Goal: Task Accomplishment & Management: Manage account settings

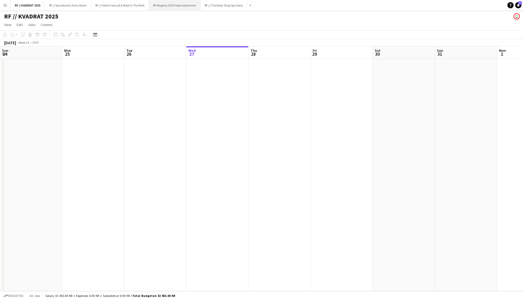
scroll to position [0, 124]
click at [139, 5] on button "RF // Hello Fresh på A Walk In The Park Close" at bounding box center [120, 5] width 58 height 10
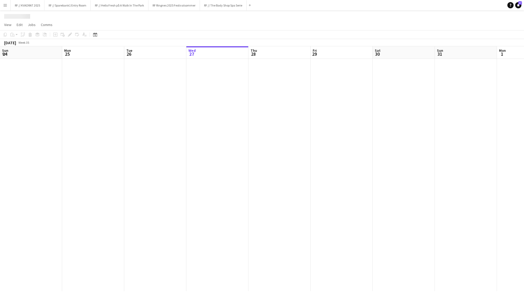
scroll to position [0, 124]
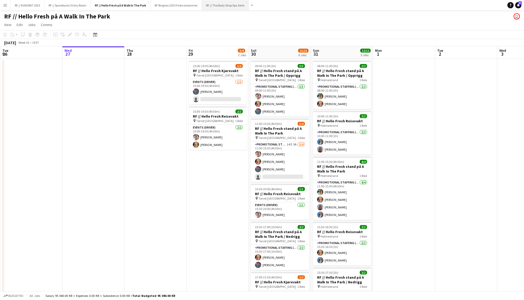
click at [227, 9] on button "RF // The Body Shop Spa Serie Close" at bounding box center [225, 5] width 47 height 10
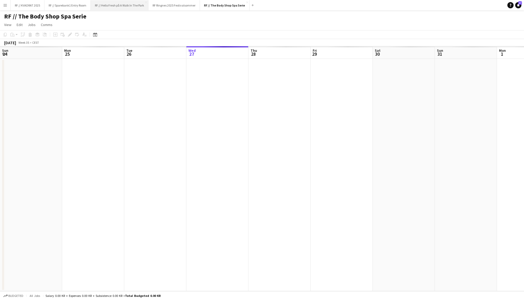
scroll to position [0, 124]
click at [254, 6] on app-icon "Add" at bounding box center [253, 5] width 2 height 2
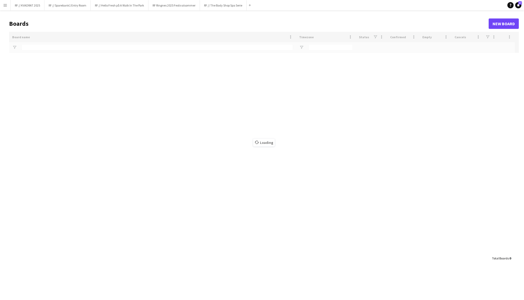
type input "******"
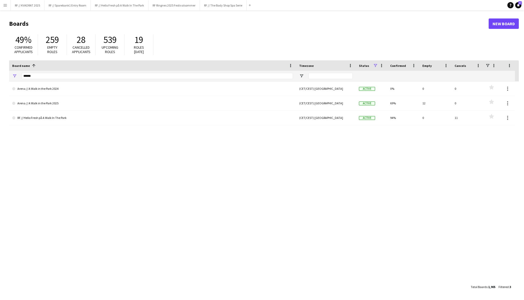
click at [502, 26] on link "New Board" at bounding box center [504, 23] width 30 height 10
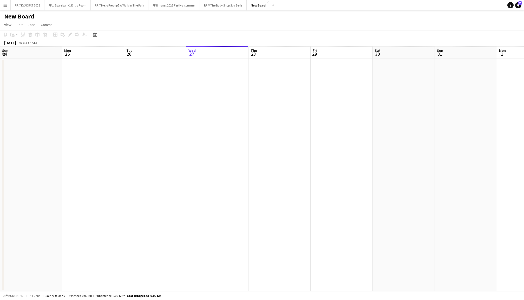
scroll to position [0, 124]
click at [26, 15] on h1 "New Board" at bounding box center [19, 16] width 30 height 8
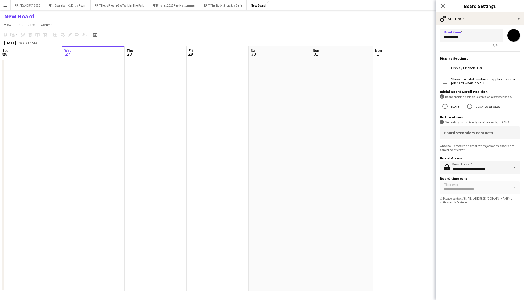
drag, startPoint x: 468, startPoint y: 38, endPoint x: 421, endPoint y: 35, distance: 47.4
click at [421, 35] on body "Menu Boards Boards Boards All jobs Status Workforce Workforce My Workforce Recr…" at bounding box center [262, 150] width 524 height 300
type input "**********"
click at [443, 4] on icon "Close pop-in" at bounding box center [442, 5] width 5 height 5
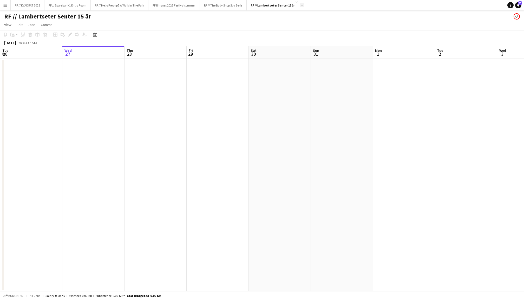
click at [303, 5] on app-icon "Add" at bounding box center [302, 5] width 2 height 2
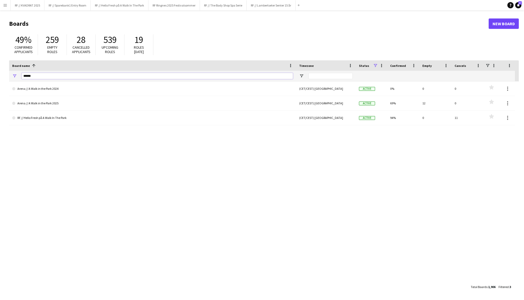
drag, startPoint x: 37, startPoint y: 74, endPoint x: 13, endPoint y: 74, distance: 23.7
click at [13, 74] on div "******" at bounding box center [152, 76] width 287 height 10
type input "*"
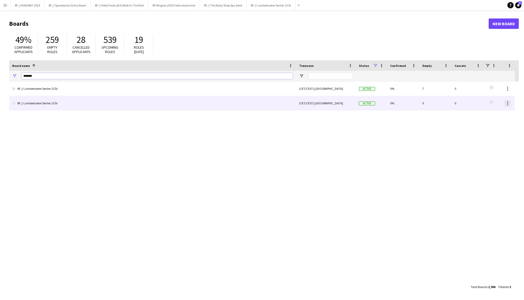
type input "*******"
click at [507, 102] on div at bounding box center [508, 103] width 6 height 6
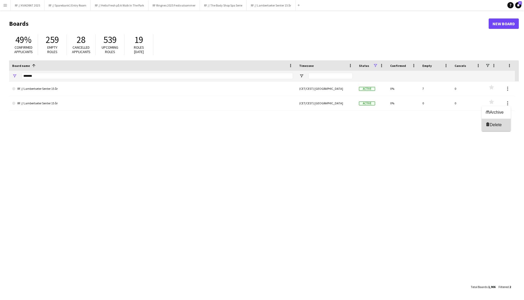
click at [496, 124] on span "Delete" at bounding box center [496, 124] width 12 height 4
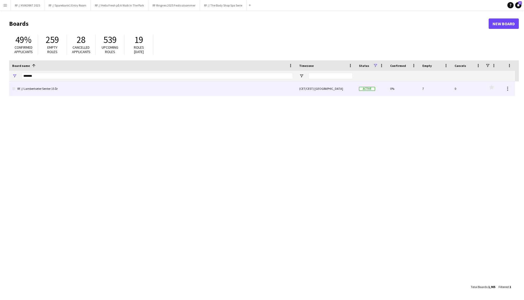
click at [171, 91] on link "RF // Lambertseter Senter 15 år" at bounding box center [152, 88] width 281 height 15
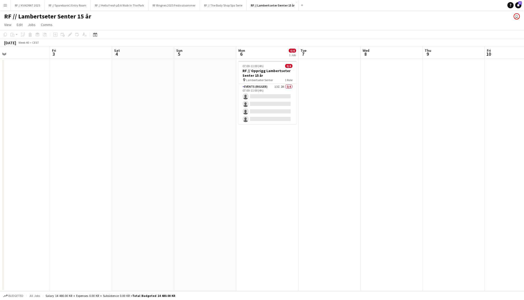
scroll to position [0, 241]
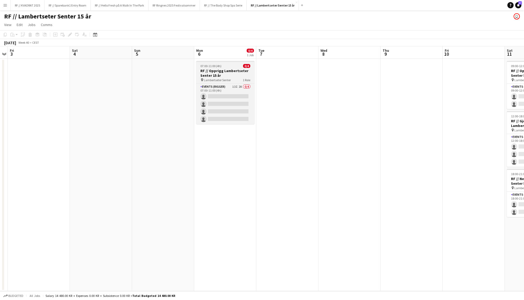
click at [228, 74] on h3 "RF // Opprigg Lambertseter Senter 15 år" at bounding box center [225, 72] width 58 height 9
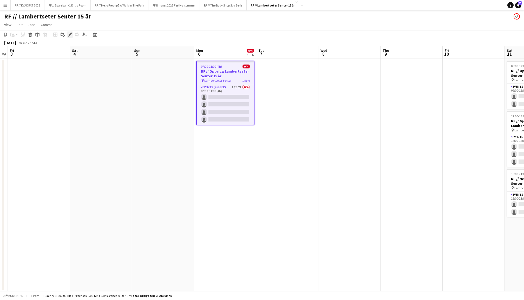
click at [68, 33] on icon "Edit" at bounding box center [70, 34] width 4 height 4
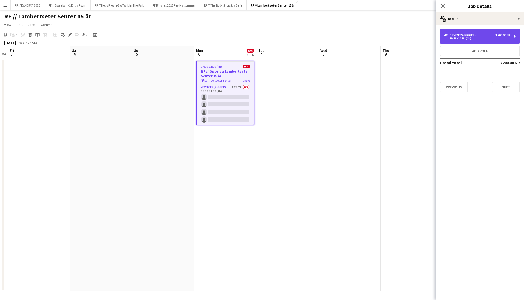
click at [462, 37] on div "07:00-11:00 (4h)" at bounding box center [477, 38] width 66 height 3
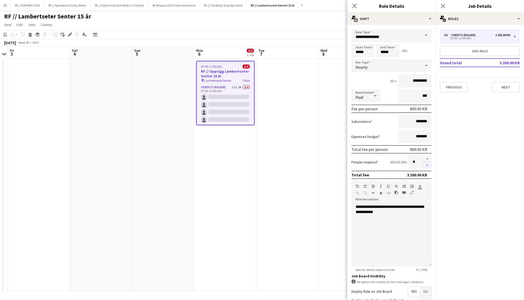
click at [429, 167] on button "button" at bounding box center [427, 165] width 8 height 6
click at [428, 166] on button "button" at bounding box center [427, 165] width 8 height 6
type input "*"
click at [444, 3] on app-icon "Close pop-in" at bounding box center [443, 6] width 8 height 8
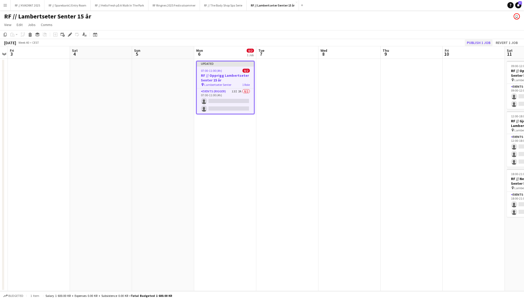
click at [482, 42] on button "Publish 1 job" at bounding box center [479, 42] width 28 height 7
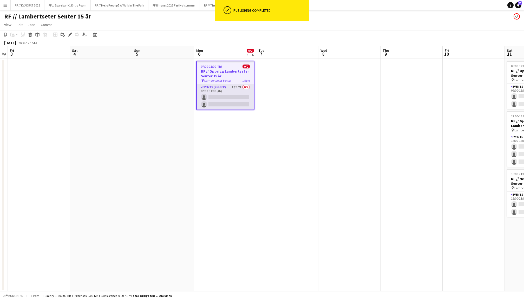
click at [232, 98] on app-card-role "Events (Rigger) 13I 2A 0/2 07:00-11:00 (4h) single-neutral-actions single-neutr…" at bounding box center [225, 96] width 57 height 25
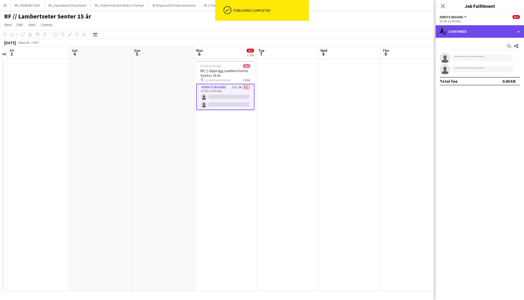
click at [487, 30] on div "single-neutral-actions-check-2 Confirmed" at bounding box center [480, 31] width 88 height 12
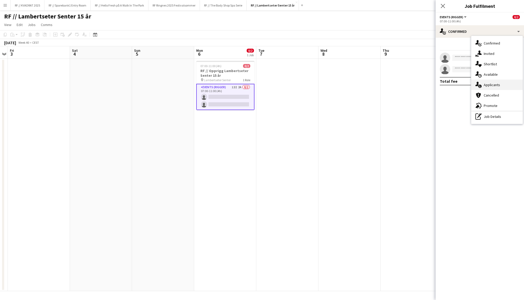
click at [497, 89] on div "single-neutral-actions-information Applicants" at bounding box center [496, 85] width 51 height 10
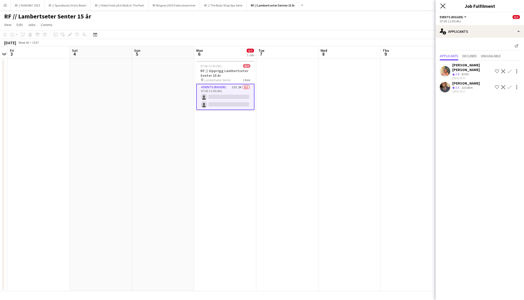
click at [442, 6] on icon "Close pop-in" at bounding box center [442, 5] width 5 height 5
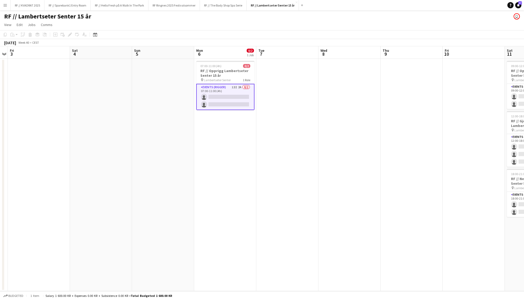
click at [293, 116] on app-date-cell at bounding box center [287, 175] width 62 height 232
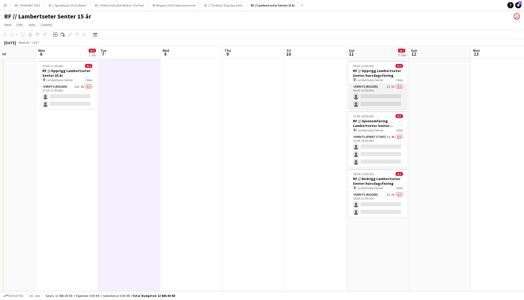
scroll to position [0, 217]
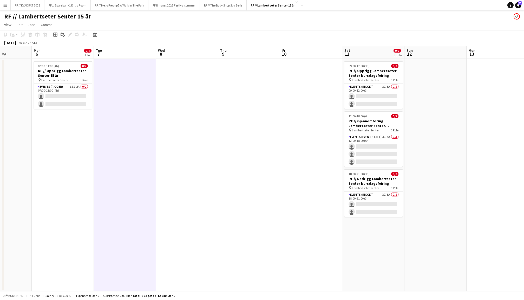
click at [446, 103] on app-date-cell at bounding box center [435, 175] width 62 height 232
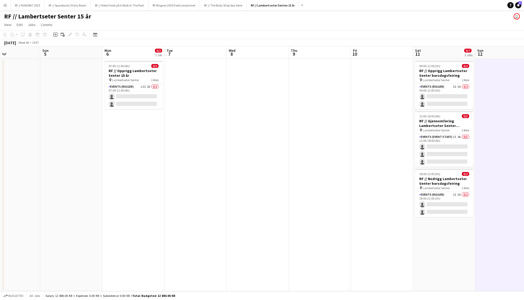
scroll to position [0, 128]
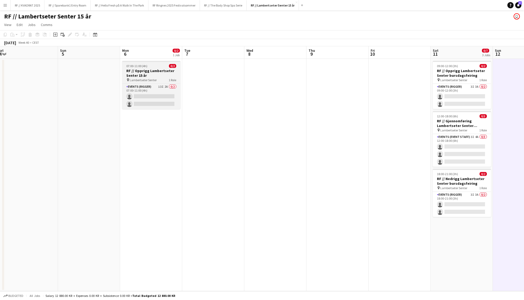
click at [151, 71] on h3 "RF // Opprigg Lambertseter Senter 15 år" at bounding box center [151, 72] width 58 height 9
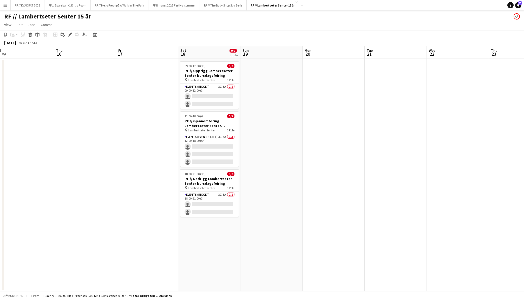
scroll to position [0, 207]
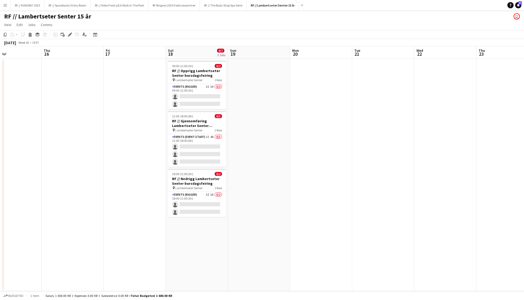
click at [253, 97] on app-date-cell at bounding box center [259, 175] width 62 height 232
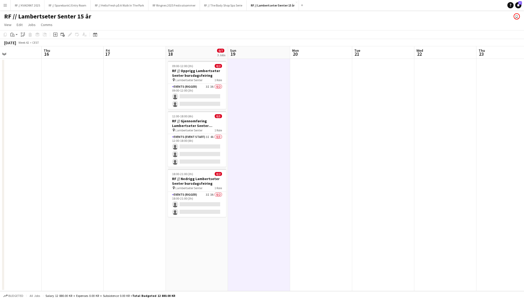
click at [308, 110] on app-date-cell at bounding box center [321, 175] width 62 height 232
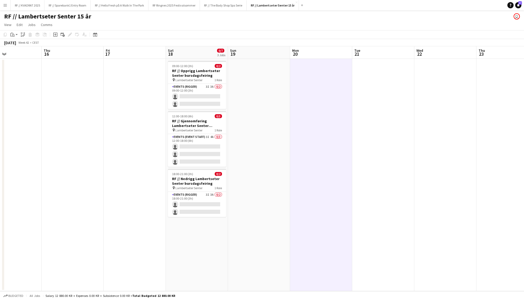
click at [199, 256] on app-date-cell "09:00-12:00 (3h) 0/2 RF // Opprigg Lambertseter Senter bursdagsfeiring pin Lamb…" at bounding box center [197, 175] width 62 height 232
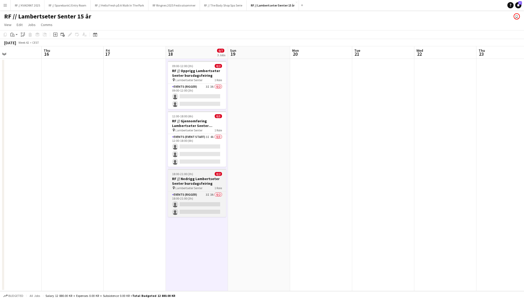
click at [203, 179] on h3 "RF // Nedrigg Lambertseter Senter bursdagsfeiring" at bounding box center [197, 180] width 58 height 9
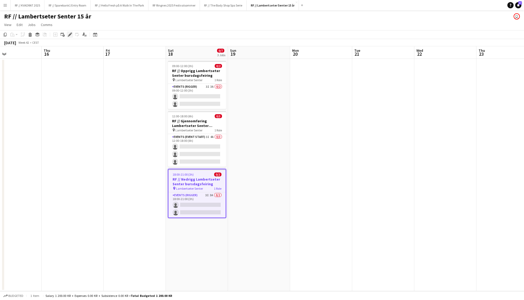
click at [69, 35] on icon at bounding box center [69, 34] width 3 height 3
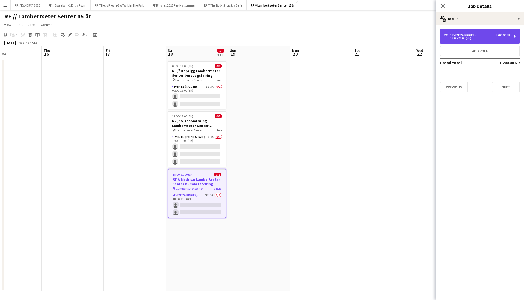
click at [465, 39] on div "18:00-21:00 (3h)" at bounding box center [477, 38] width 66 height 3
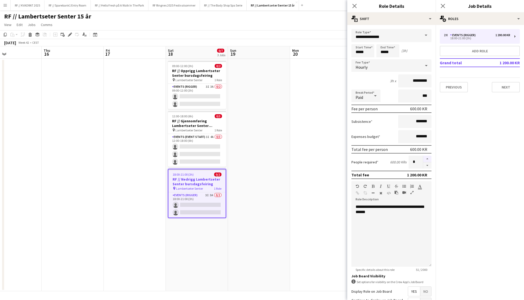
click at [426, 156] on button "button" at bounding box center [427, 158] width 8 height 7
type input "*"
click at [443, 7] on icon "Close pop-in" at bounding box center [442, 5] width 5 height 5
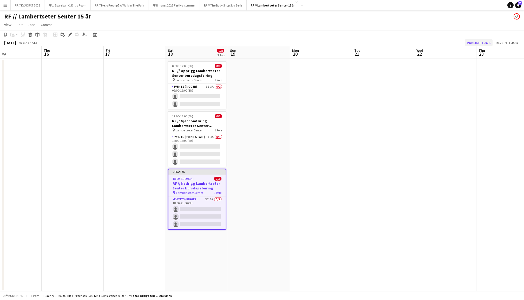
click at [478, 42] on button "Publish 1 job" at bounding box center [479, 42] width 28 height 7
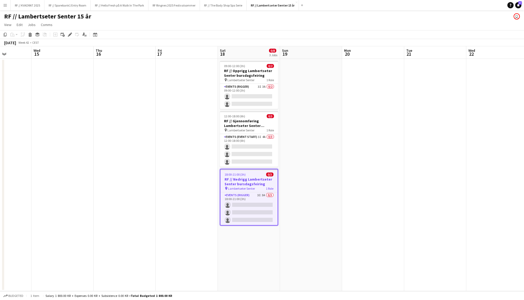
scroll to position [0, 150]
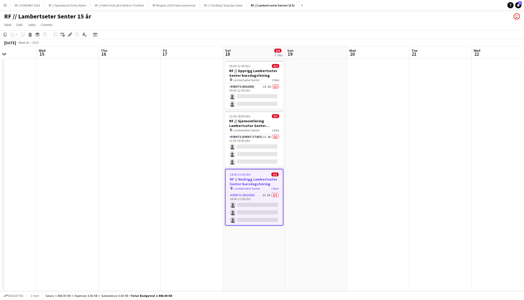
click at [336, 127] on app-date-cell at bounding box center [316, 175] width 62 height 232
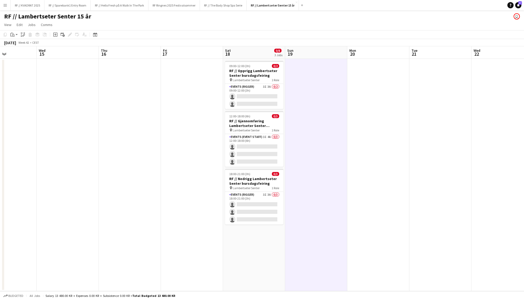
click at [395, 131] on app-date-cell at bounding box center [378, 175] width 62 height 232
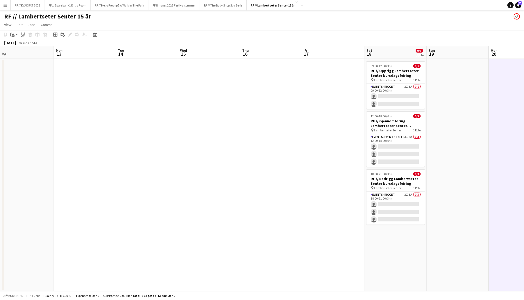
scroll to position [0, 145]
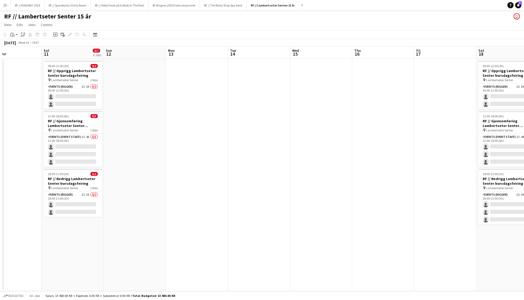
click at [426, 98] on app-date-cell at bounding box center [445, 175] width 62 height 232
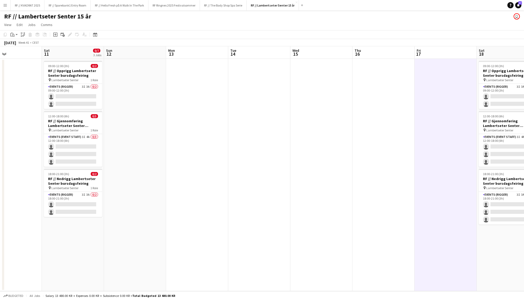
click at [387, 126] on app-date-cell at bounding box center [383, 175] width 62 height 232
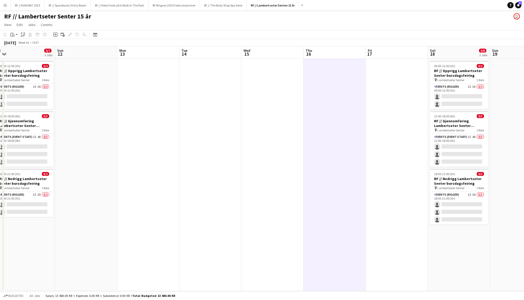
scroll to position [0, 197]
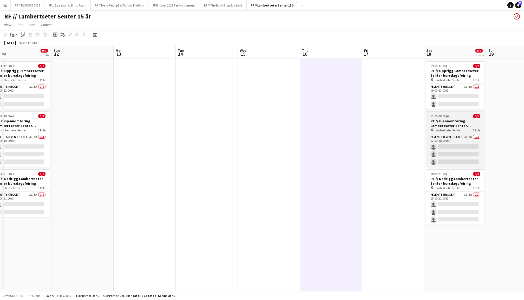
click at [450, 130] on span "Lambertseter Senter" at bounding box center [447, 130] width 27 height 4
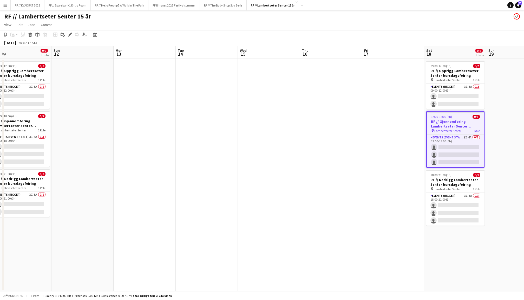
click at [322, 97] on app-date-cell at bounding box center [331, 175] width 62 height 232
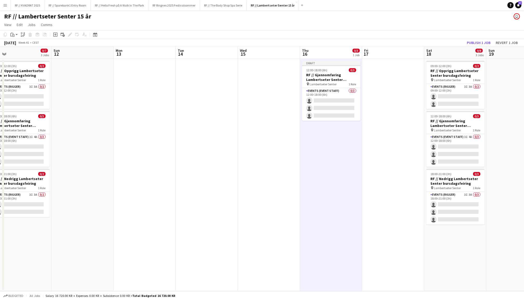
click at [328, 87] on app-job-card "Draft 12:00-18:00 (6h) 0/3 RF // Gjennomføring Lambertseter Senter bursdagsfeir…" at bounding box center [331, 91] width 58 height 60
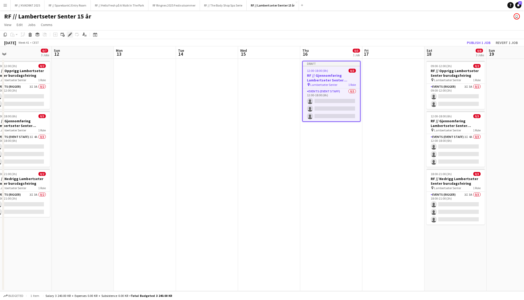
click at [68, 34] on icon "Edit" at bounding box center [70, 34] width 4 height 4
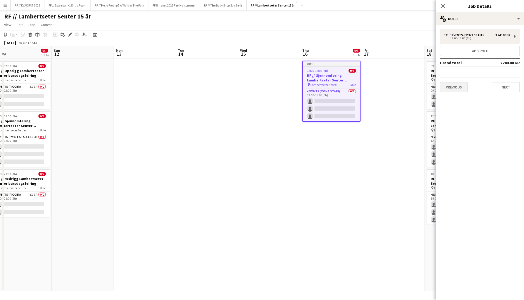
click at [450, 87] on button "Previous" at bounding box center [454, 87] width 28 height 10
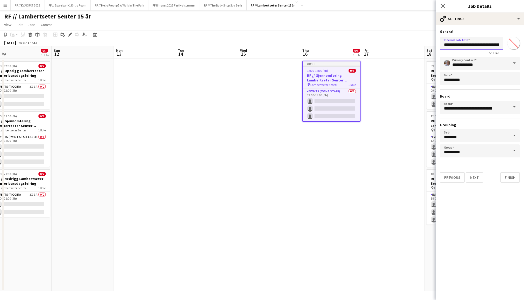
drag, startPoint x: 463, startPoint y: 43, endPoint x: 516, endPoint y: 44, distance: 53.3
click at [516, 44] on div "**********" at bounding box center [480, 45] width 80 height 20
type input "**********"
click at [473, 177] on button "Next" at bounding box center [474, 177] width 17 height 10
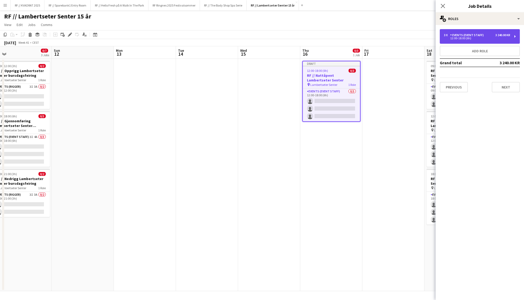
click at [471, 35] on div "Events (Event Staff)" at bounding box center [468, 35] width 36 height 4
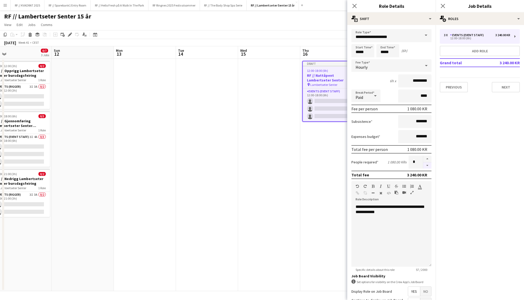
click at [427, 164] on button "button" at bounding box center [427, 165] width 8 height 6
type input "*"
click at [361, 51] on input "*****" at bounding box center [362, 50] width 23 height 13
click at [358, 39] on div at bounding box center [357, 41] width 10 height 5
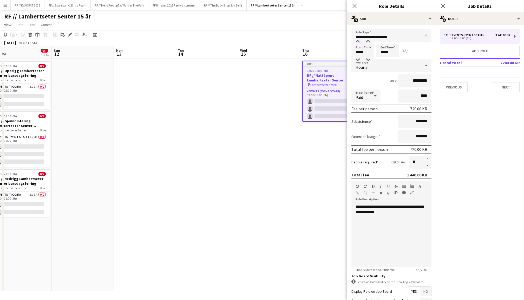
click at [358, 39] on div at bounding box center [357, 41] width 10 height 5
type input "*****"
click at [358, 39] on div at bounding box center [357, 41] width 10 height 5
click at [385, 53] on input "*****" at bounding box center [387, 50] width 23 height 13
click at [385, 43] on div at bounding box center [382, 41] width 10 height 5
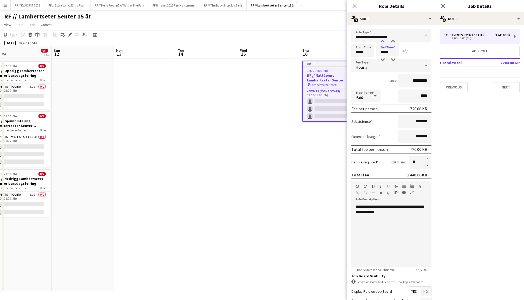
click at [385, 43] on div at bounding box center [382, 41] width 10 height 5
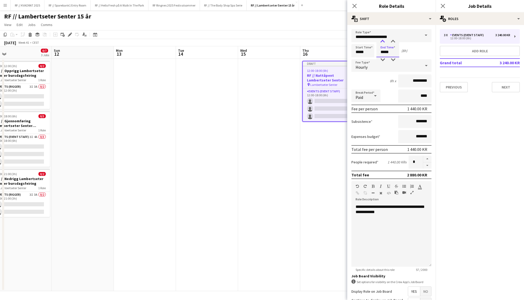
type input "*****"
click at [385, 43] on div at bounding box center [382, 41] width 10 height 5
click at [358, 53] on input "*****" at bounding box center [362, 50] width 23 height 13
click at [417, 51] on div "Start Time ***** End Time ***** (9h)" at bounding box center [391, 50] width 80 height 13
drag, startPoint x: 399, startPoint y: 214, endPoint x: 338, endPoint y: 200, distance: 62.2
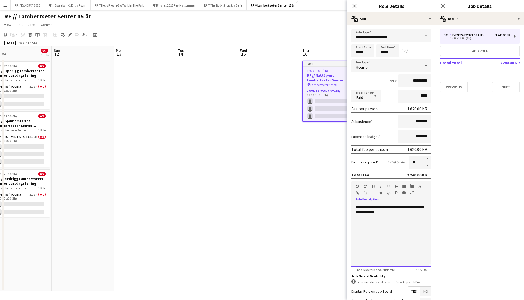
click at [338, 200] on body "Menu Boards Boards Boards All jobs Status Workforce Workforce My Workforce Recr…" at bounding box center [262, 150] width 524 height 300
click at [507, 86] on button "Next" at bounding box center [506, 87] width 28 height 10
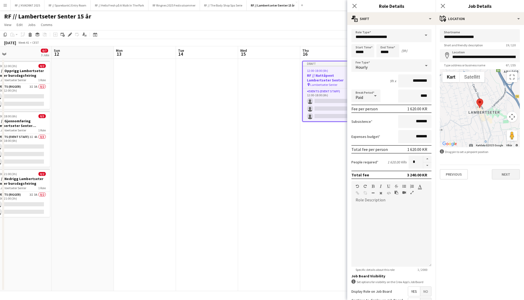
click at [503, 172] on button "Next" at bounding box center [506, 174] width 28 height 10
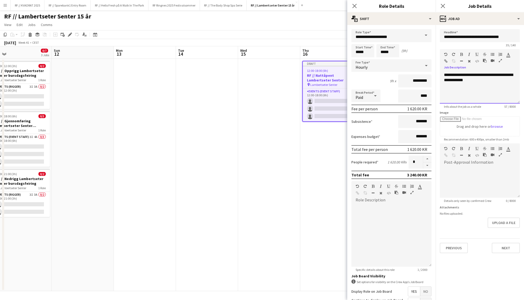
drag, startPoint x: 484, startPoint y: 83, endPoint x: 440, endPoint y: 68, distance: 46.6
click at [440, 68] on div "**********" at bounding box center [480, 76] width 80 height 54
click at [507, 244] on button "Next" at bounding box center [506, 248] width 28 height 10
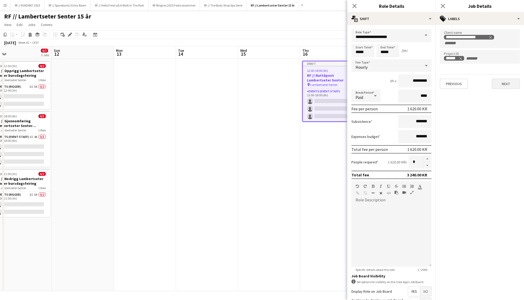
click at [498, 84] on button "Next" at bounding box center [506, 83] width 28 height 10
click at [444, 5] on icon "Close pop-in" at bounding box center [442, 5] width 5 height 5
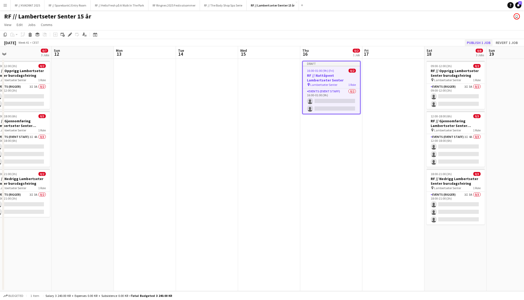
click at [481, 42] on button "Publish 1 job" at bounding box center [479, 42] width 28 height 7
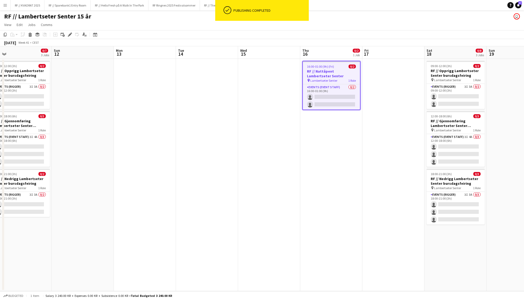
click at [270, 173] on app-date-cell at bounding box center [269, 175] width 62 height 232
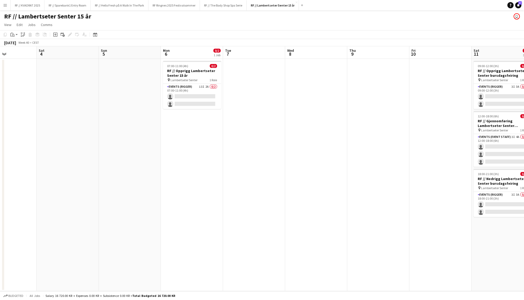
scroll to position [0, 147]
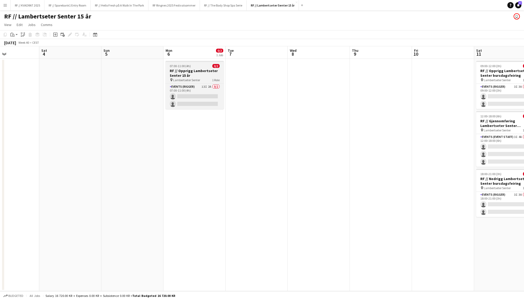
click at [195, 76] on h3 "RF // Opprigg Lambertseter Senter 15 år" at bounding box center [195, 72] width 58 height 9
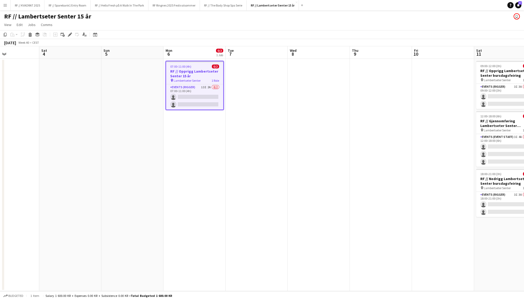
scroll to position [0, 147]
click at [335, 124] on app-date-cell at bounding box center [319, 175] width 62 height 232
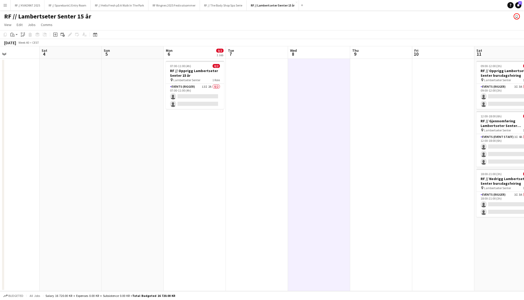
click at [252, 101] on app-date-cell at bounding box center [257, 175] width 62 height 232
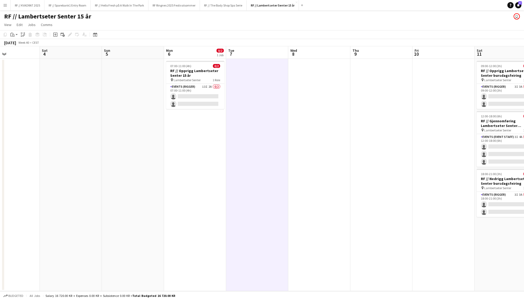
click at [202, 134] on app-date-cell "07:00-11:00 (4h) 0/2 RF // Opprigg Lambertseter Senter 15 år pin Lambertseter S…" at bounding box center [195, 175] width 62 height 232
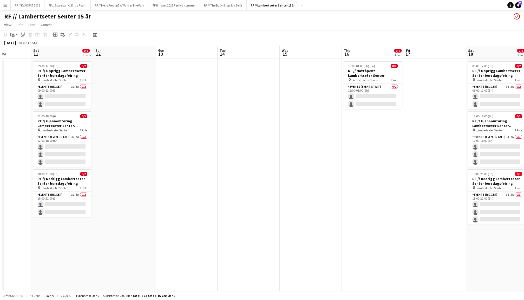
scroll to position [0, 224]
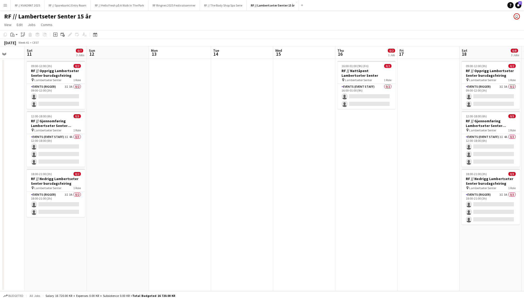
click at [6, 4] on app-icon "Menu" at bounding box center [5, 5] width 4 height 4
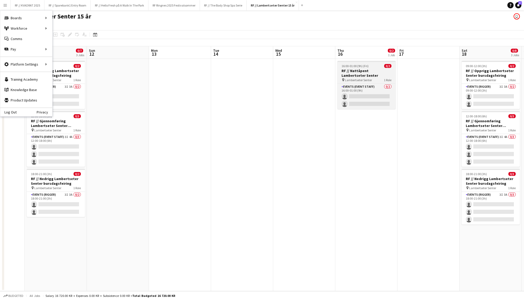
click at [374, 74] on h3 "RF // Nattåpent Lambertseter Senter" at bounding box center [366, 72] width 58 height 9
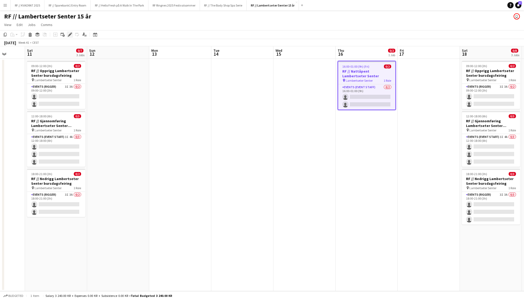
click at [67, 34] on div "Edit" at bounding box center [70, 34] width 6 height 6
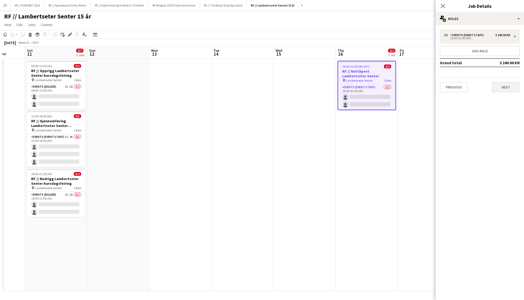
click at [499, 89] on button "Next" at bounding box center [506, 87] width 28 height 10
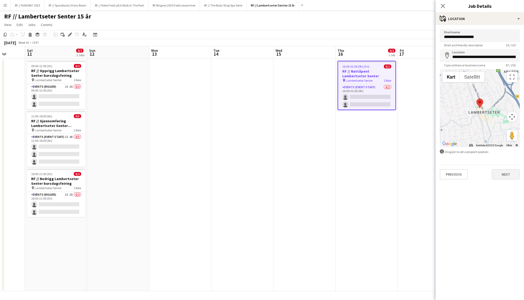
click at [506, 174] on button "Next" at bounding box center [506, 174] width 28 height 10
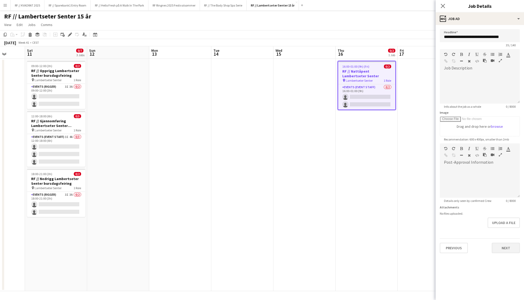
click at [500, 248] on button "Next" at bounding box center [506, 248] width 28 height 10
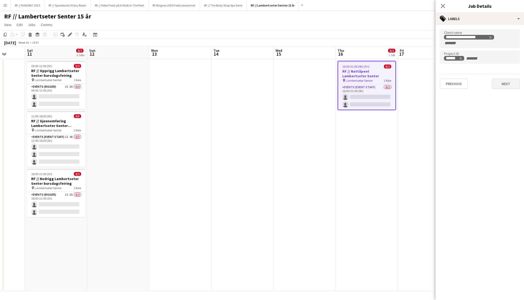
click at [509, 85] on button "Next" at bounding box center [506, 83] width 28 height 10
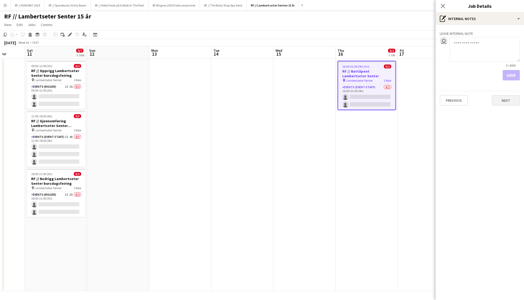
click at [502, 96] on button "Next" at bounding box center [506, 100] width 28 height 10
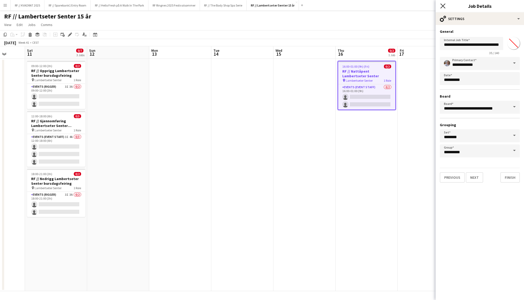
click at [442, 5] on icon "Close pop-in" at bounding box center [442, 5] width 5 height 5
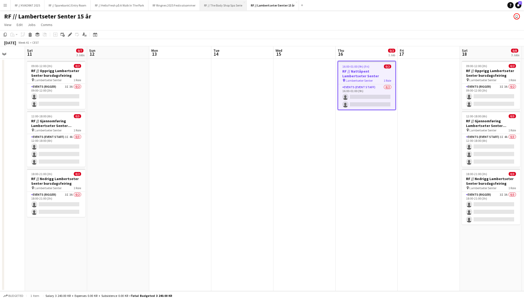
click at [231, 9] on button "RF // The Body Shop Spa Serie Close" at bounding box center [223, 5] width 47 height 10
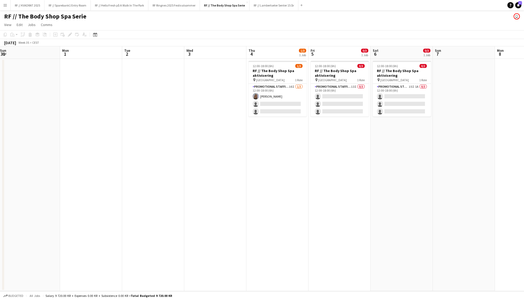
scroll to position [0, 197]
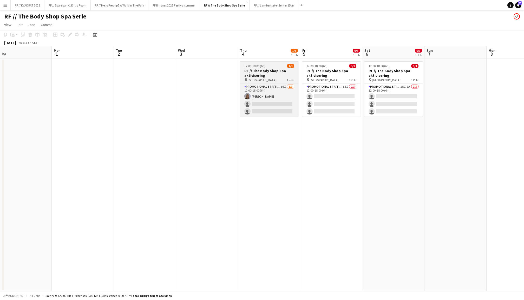
click at [266, 76] on h3 "RF // The Body Shop Spa aktivisering" at bounding box center [269, 72] width 58 height 9
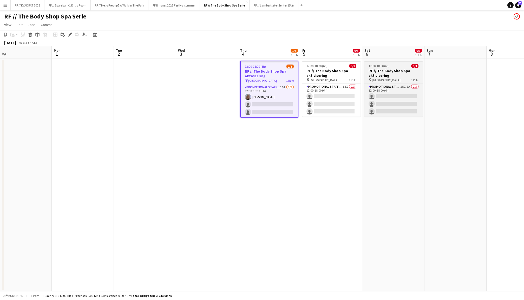
click at [393, 75] on h3 "RF // The Body Shop Spa aktivisering" at bounding box center [393, 72] width 58 height 9
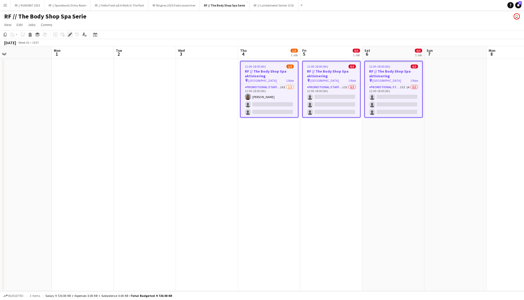
click at [69, 35] on icon "Edit" at bounding box center [70, 34] width 4 height 4
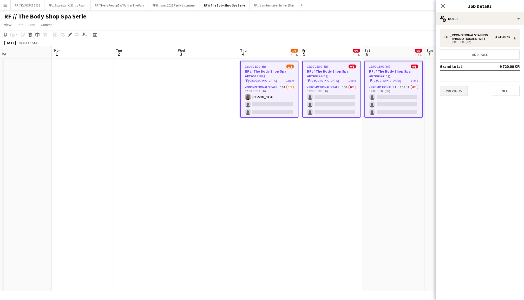
click at [456, 89] on button "Previous" at bounding box center [454, 91] width 28 height 10
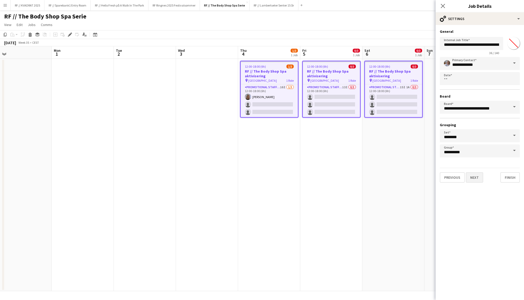
click at [473, 178] on button "Next" at bounding box center [474, 177] width 17 height 10
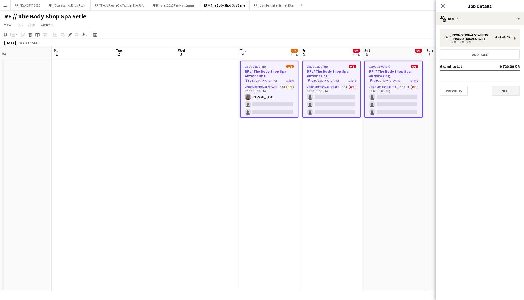
click at [509, 91] on button "Next" at bounding box center [506, 91] width 28 height 10
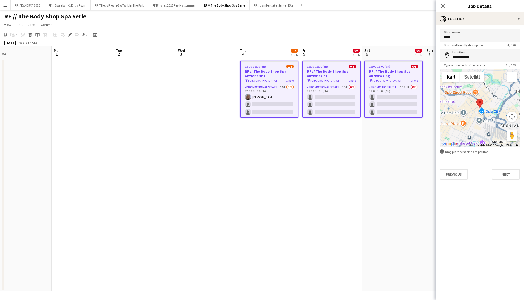
click at [512, 168] on div "Previous Next" at bounding box center [480, 172] width 80 height 15
click at [510, 172] on button "Next" at bounding box center [506, 174] width 28 height 10
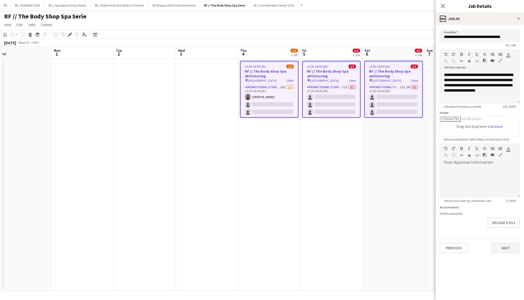
click at [504, 250] on button "Next" at bounding box center [506, 248] width 28 height 10
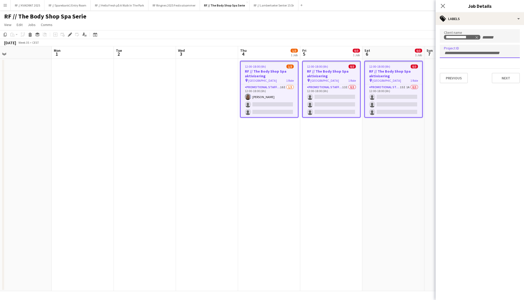
click at [473, 53] on input "Type to search project ID labels..." at bounding box center [480, 53] width 72 height 5
paste input "******"
type input "******"
click at [444, 4] on icon "Close pop-in" at bounding box center [442, 5] width 5 height 5
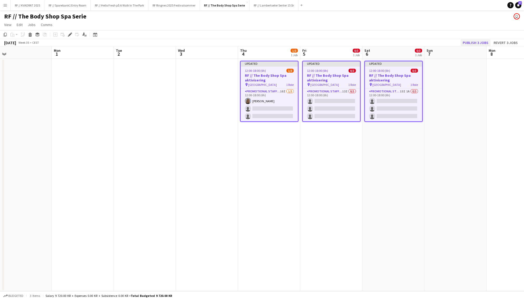
click at [480, 42] on button "Publish 3 jobs" at bounding box center [476, 42] width 30 height 7
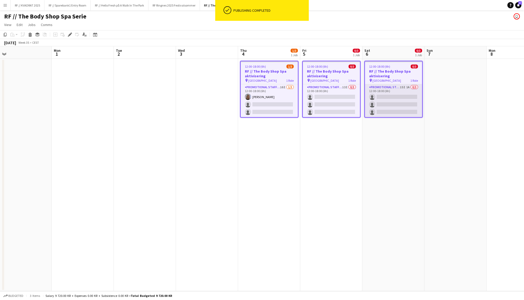
click at [393, 97] on app-card-role "Promotional Staffing (Promotional Staff) 15I 1A 0/3 12:00-18:00 (6h) single-neu…" at bounding box center [393, 100] width 57 height 33
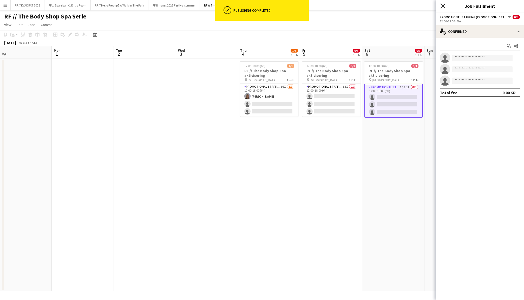
click at [442, 8] on icon "Close pop-in" at bounding box center [442, 5] width 5 height 5
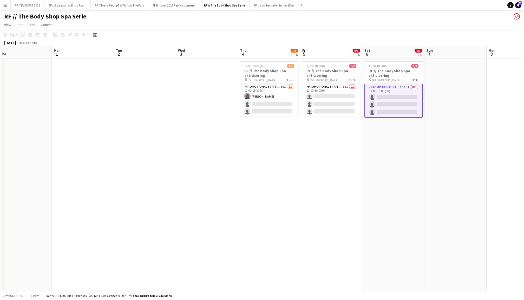
click at [117, 149] on app-date-cell at bounding box center [145, 175] width 62 height 232
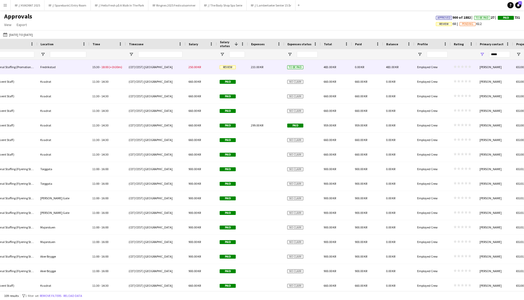
click at [104, 68] on span "18:00" at bounding box center [104, 67] width 7 height 4
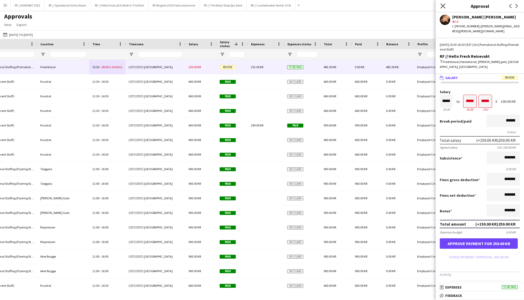
click at [442, 7] on icon at bounding box center [442, 5] width 5 height 5
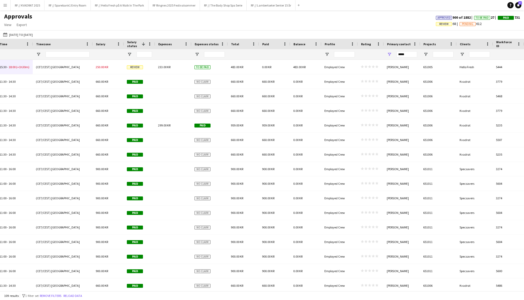
click at [433, 43] on span "Projects" at bounding box center [429, 44] width 12 height 4
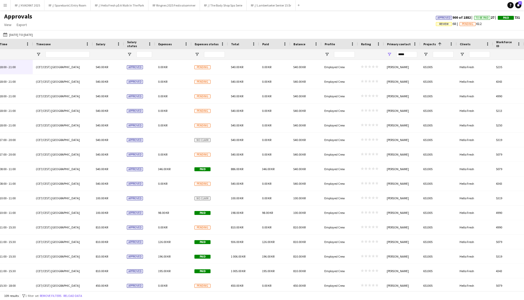
click at [433, 43] on span "Projects" at bounding box center [429, 44] width 12 height 4
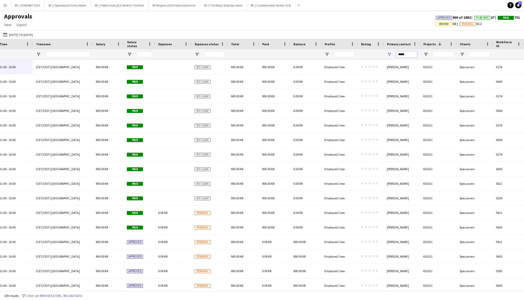
drag, startPoint x: 411, startPoint y: 53, endPoint x: 389, endPoint y: 53, distance: 22.4
click at [389, 53] on div "*****" at bounding box center [402, 54] width 36 height 10
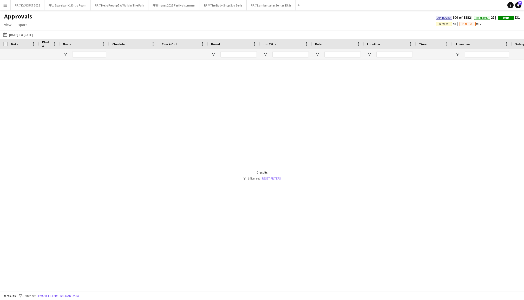
type input "****"
click at [269, 178] on link "Reset filters" at bounding box center [271, 178] width 19 height 4
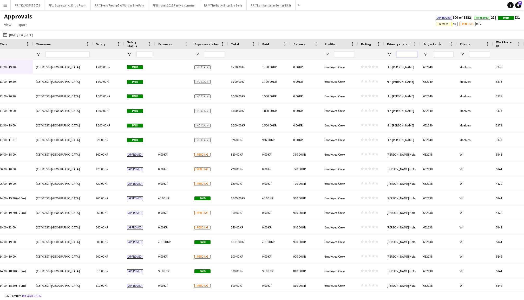
click at [412, 54] on input "Primary contact Filter Input" at bounding box center [406, 54] width 21 height 6
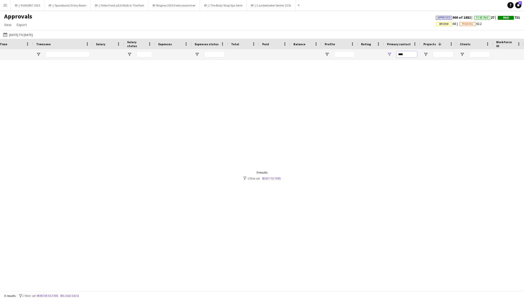
type input "***"
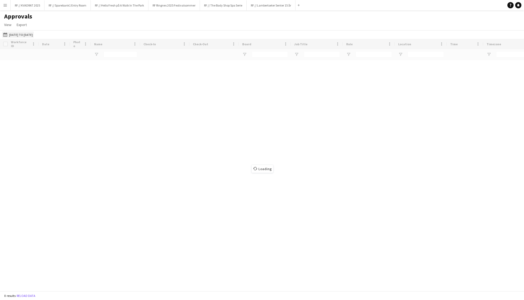
click at [34, 34] on button "01-07-2025 to 30-09-2025 01-07-2025 to 30-09-2025" at bounding box center [18, 34] width 32 height 6
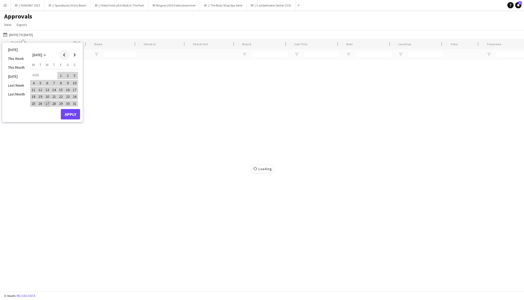
click at [62, 53] on span "Previous month" at bounding box center [64, 55] width 10 height 10
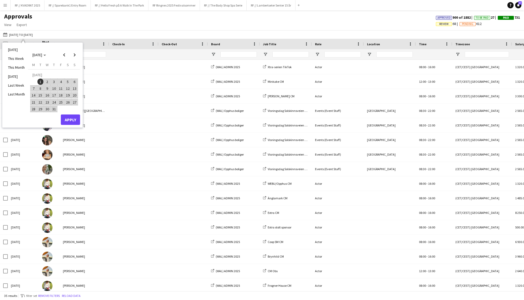
click at [40, 82] on span "1" at bounding box center [40, 81] width 6 height 6
click at [77, 55] on span "Next month" at bounding box center [74, 55] width 10 height 10
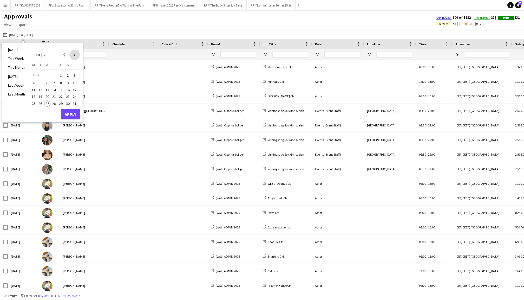
click at [77, 55] on span "Next month" at bounding box center [74, 55] width 10 height 10
click at [60, 108] on span "31" at bounding box center [61, 109] width 6 height 6
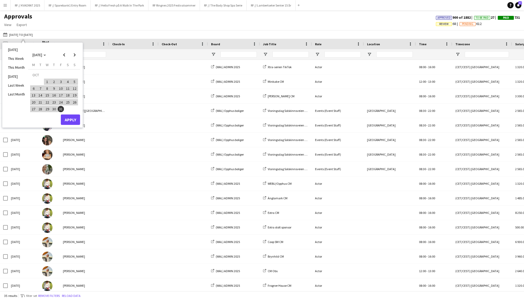
click at [73, 122] on button "Apply" at bounding box center [70, 119] width 19 height 10
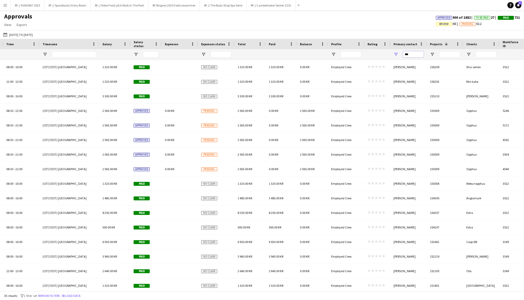
click at [412, 55] on input "***" at bounding box center [413, 54] width 21 height 6
type input "****"
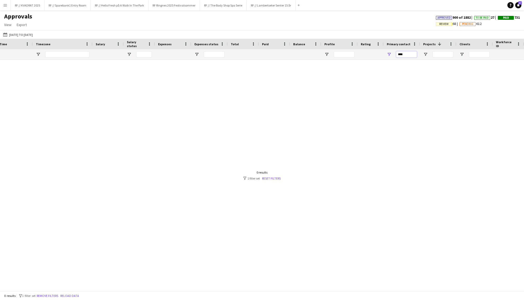
click at [406, 54] on input "****" at bounding box center [406, 54] width 21 height 6
type input "*"
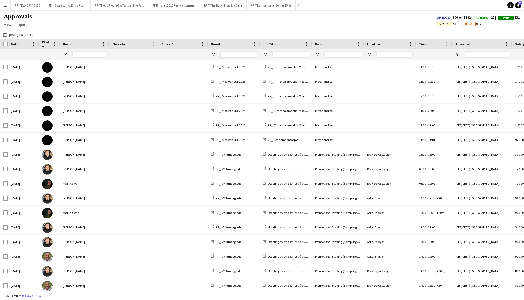
click at [233, 55] on input "Board Filter Input" at bounding box center [238, 54] width 36 height 6
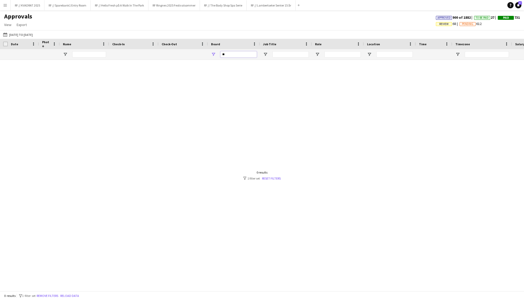
type input "*"
